Goal: Browse casually: Explore the website without a specific task or goal

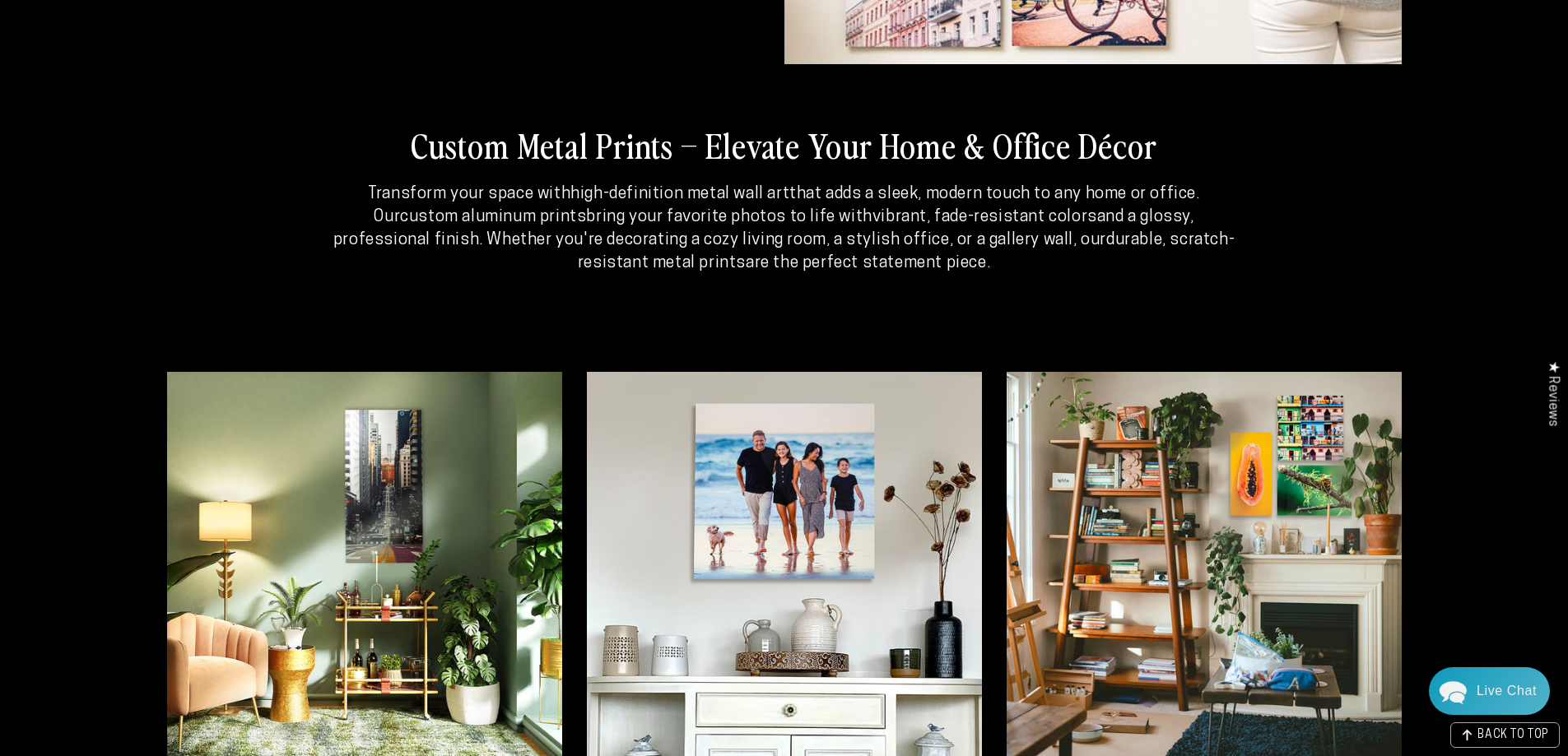
scroll to position [3699, 0]
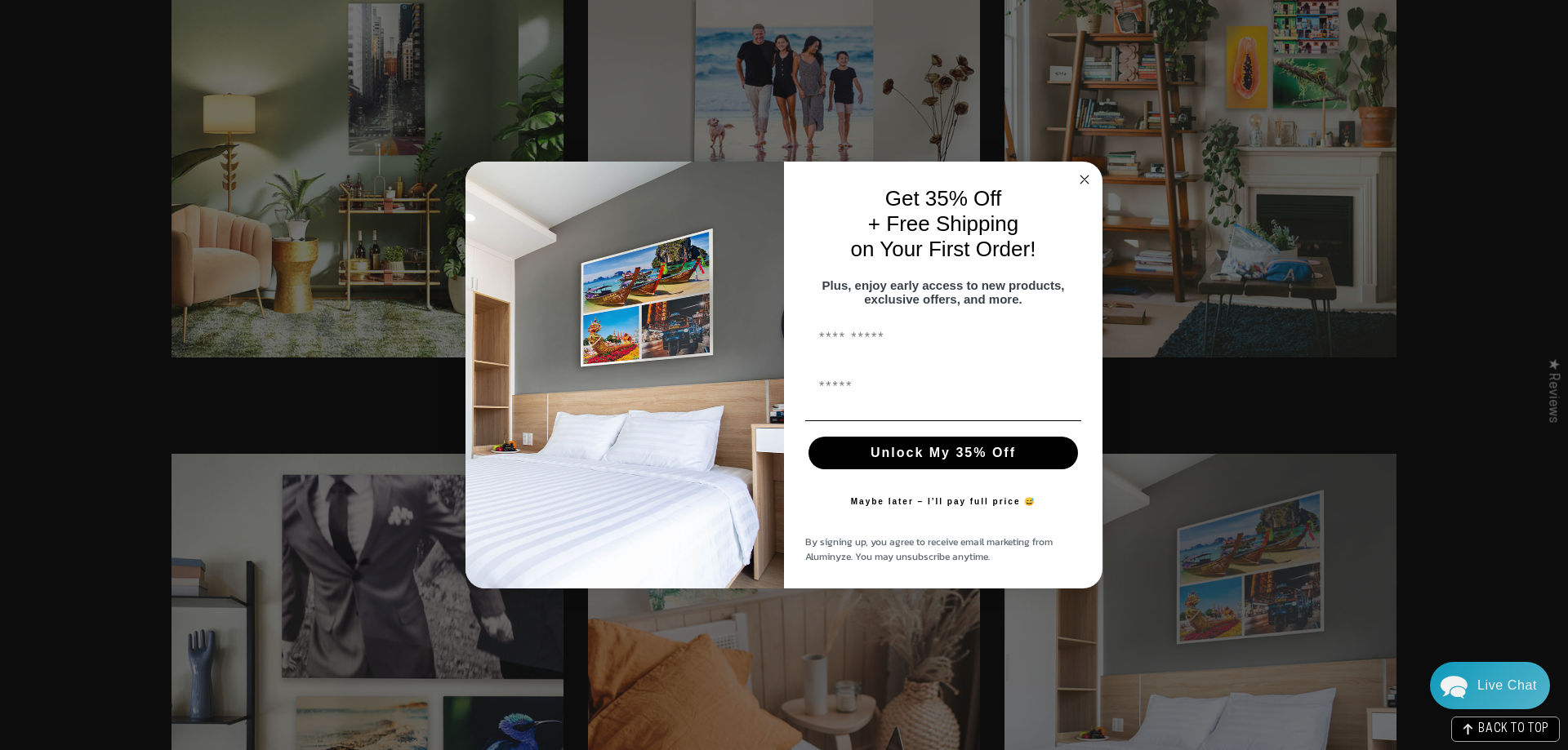
click at [1087, 170] on circle "Close dialog" at bounding box center [1085, 179] width 19 height 19
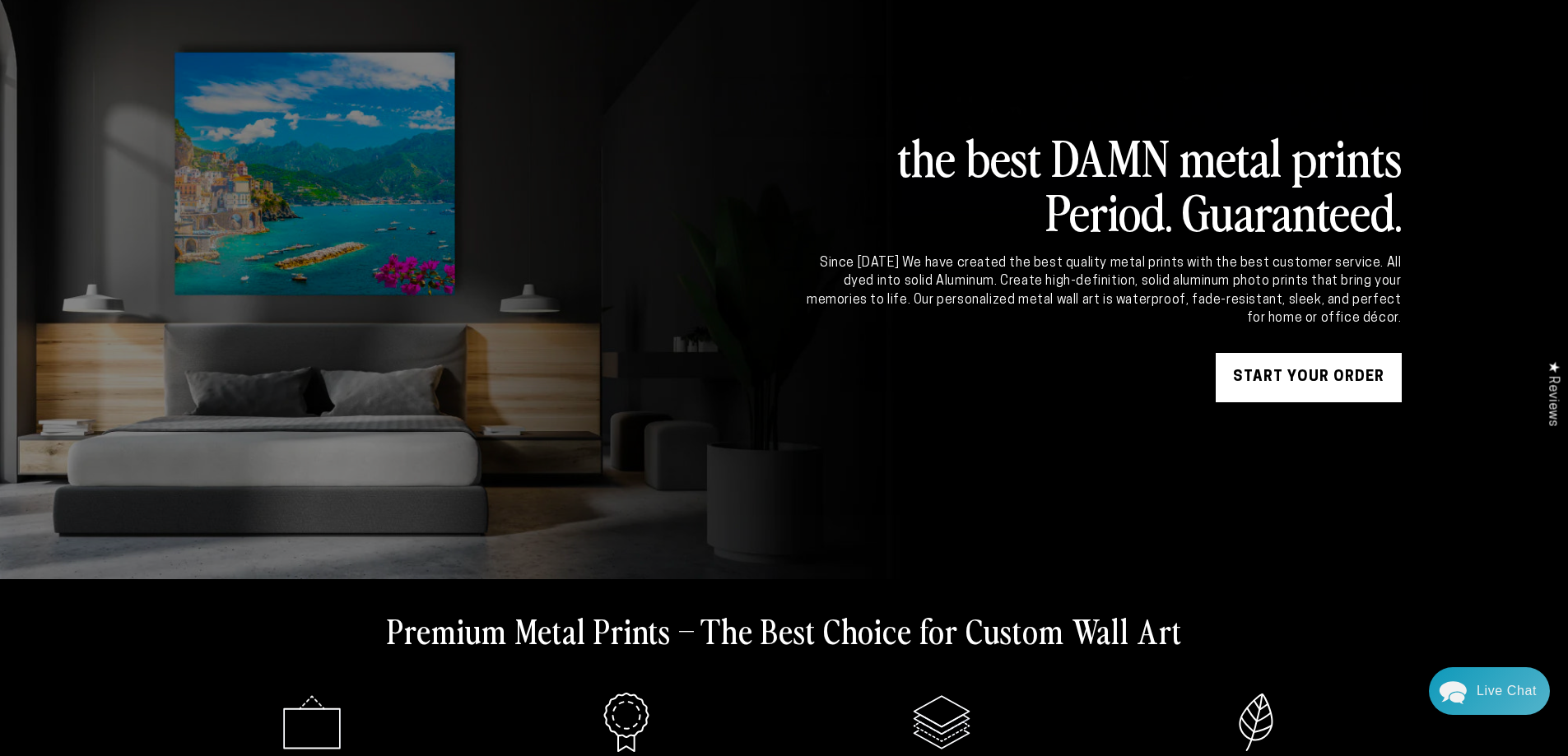
scroll to position [0, 0]
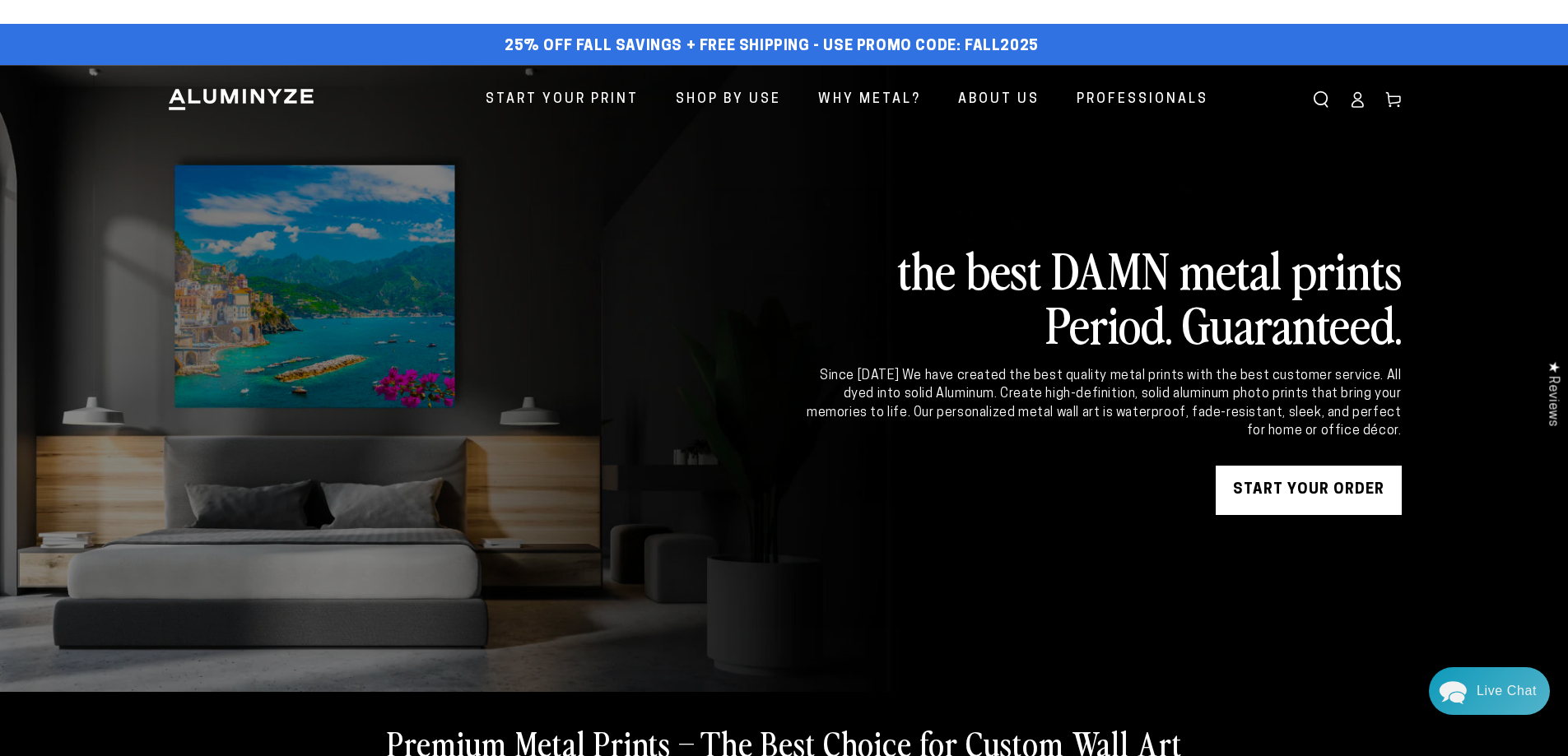
drag, startPoint x: 1389, startPoint y: 20, endPoint x: 1389, endPoint y: 41, distance: 21.0
drag, startPoint x: 1384, startPoint y: 40, endPoint x: 1401, endPoint y: 60, distance: 26.2
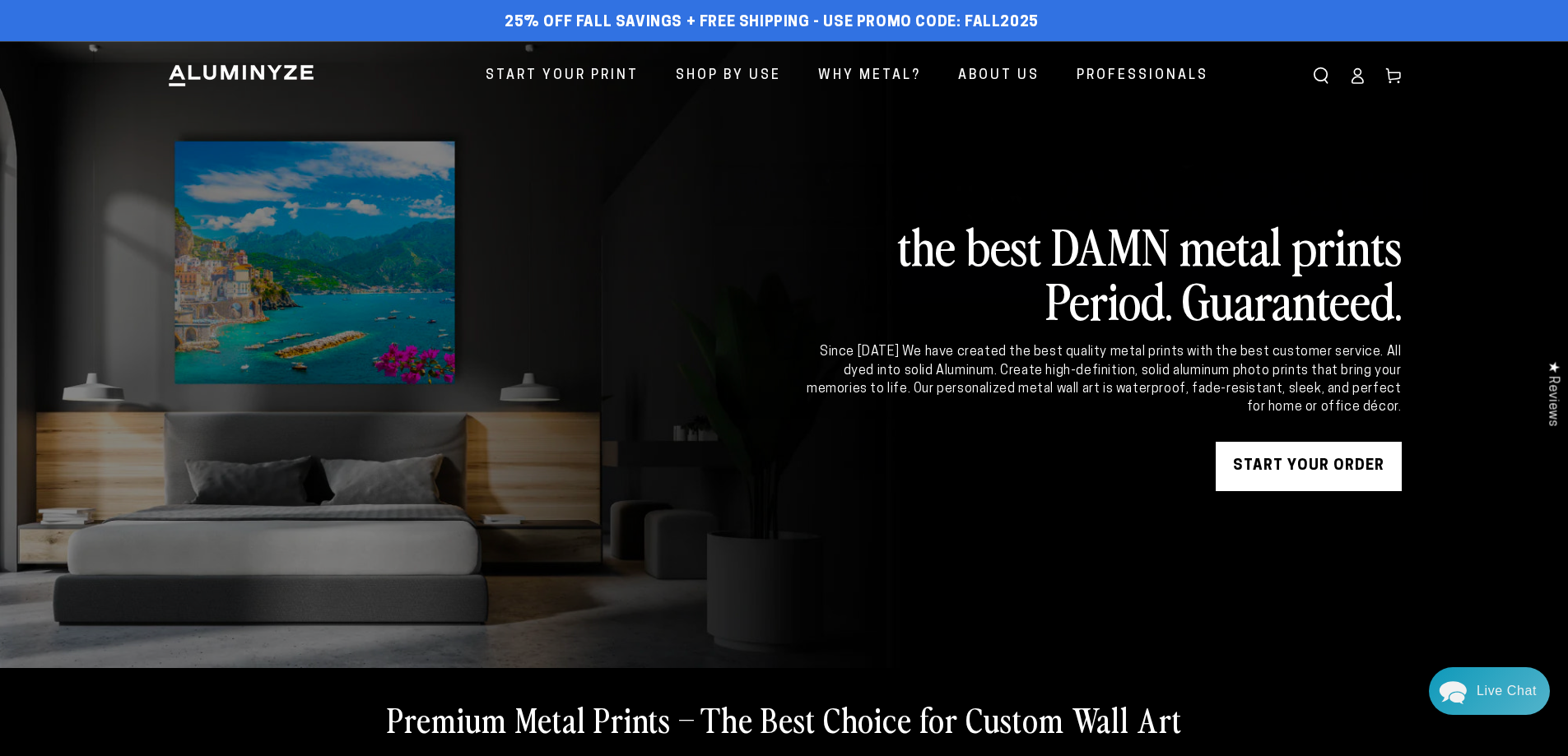
click at [953, 516] on link at bounding box center [784, 354] width 1568 height 627
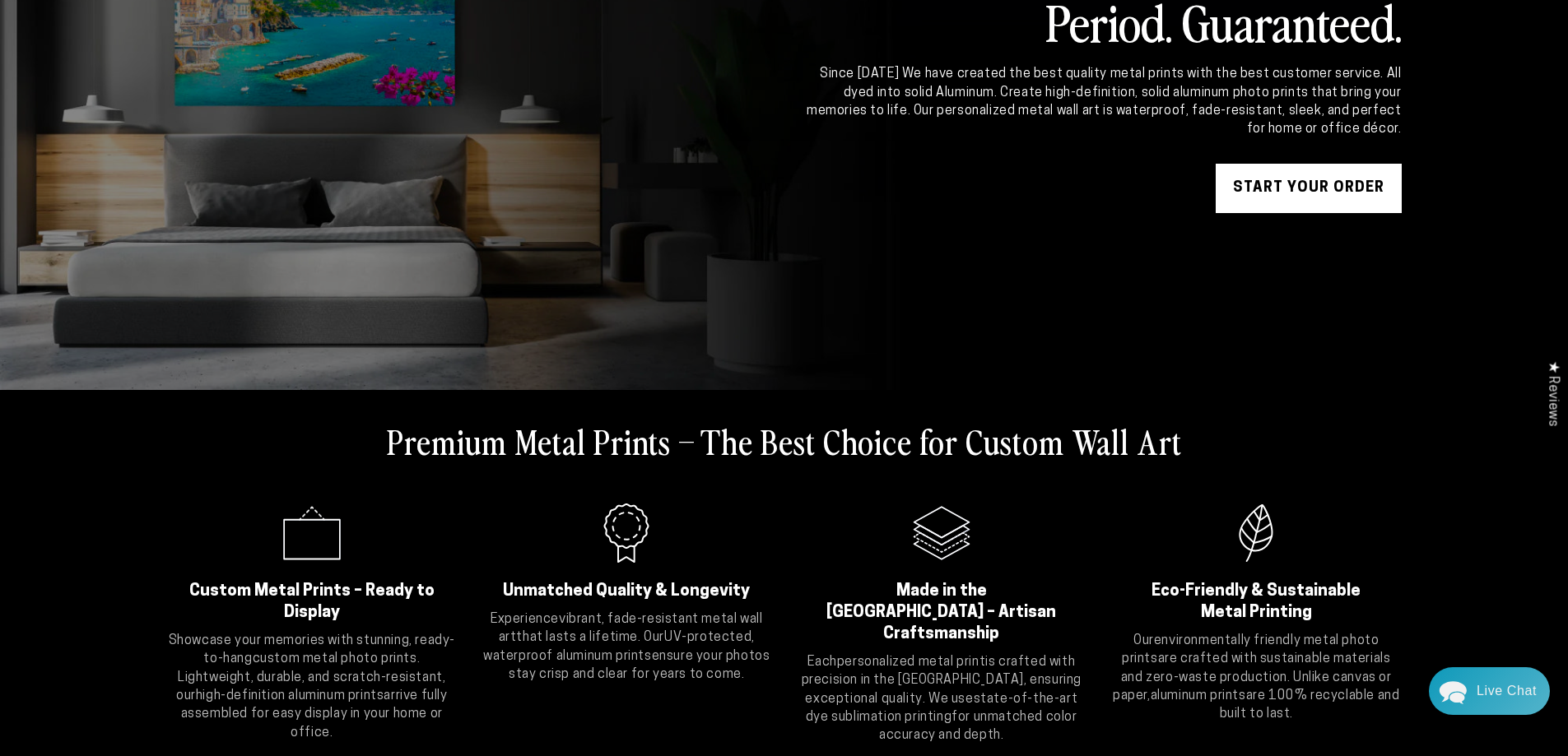
scroll to position [412, 0]
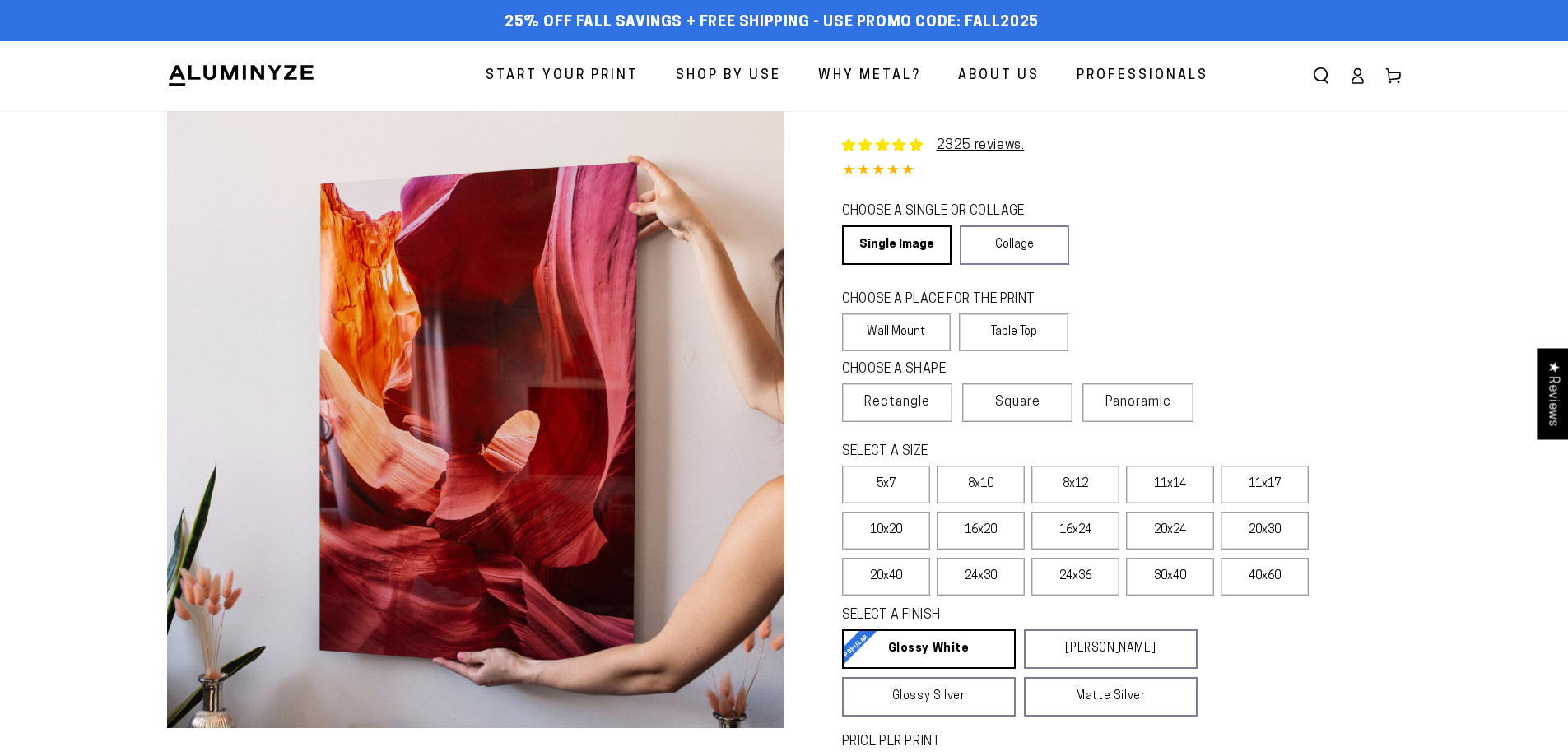
select select "**********"
click at [197, 72] on img at bounding box center [241, 76] width 149 height 25
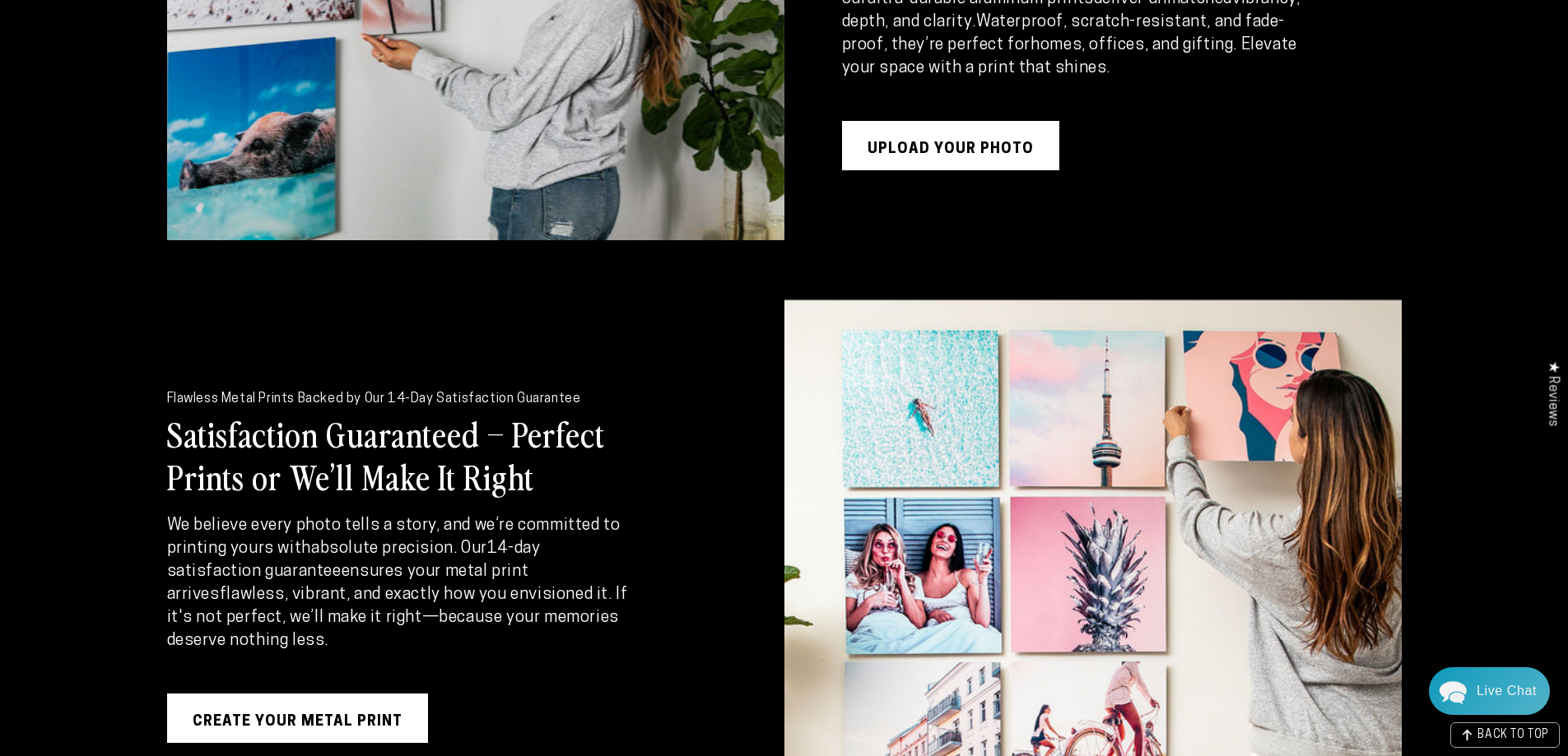
scroll to position [2460, 0]
